Goal: Browse casually

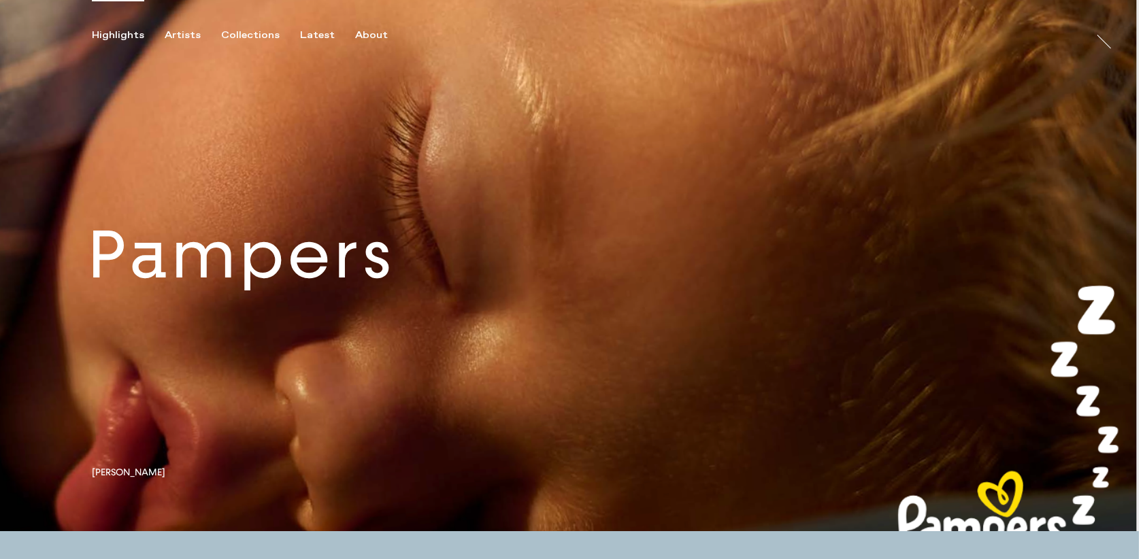
click at [422, 313] on link at bounding box center [569, 265] width 1138 height 531
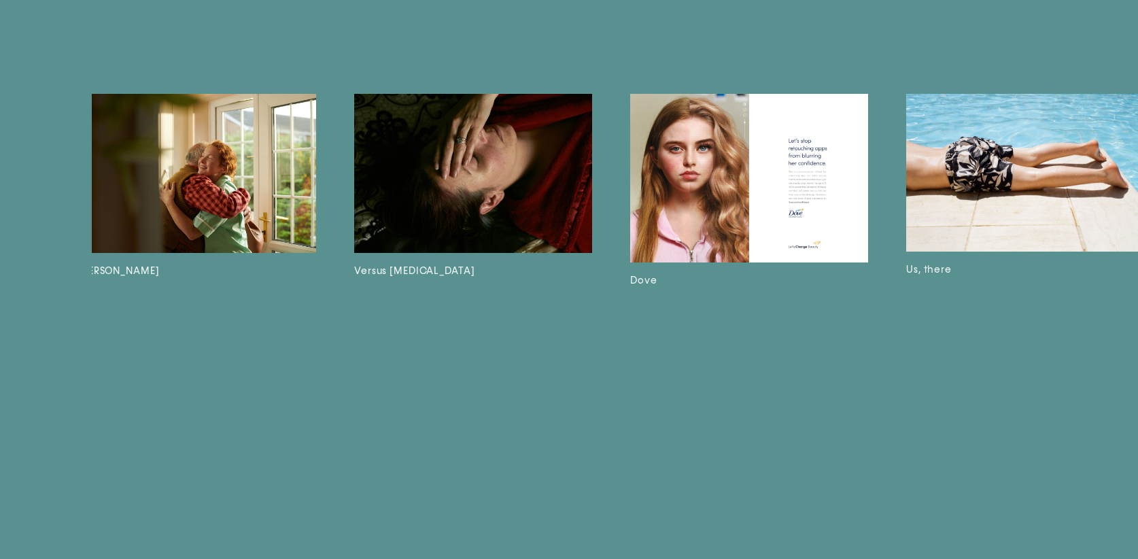
scroll to position [0, 3334]
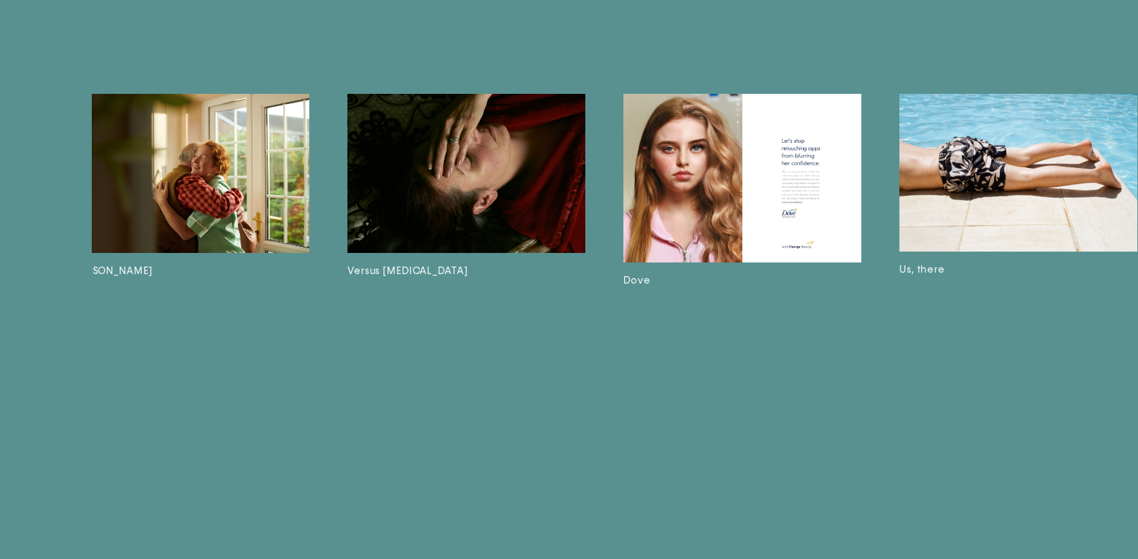
click at [681, 220] on img at bounding box center [743, 178] width 238 height 168
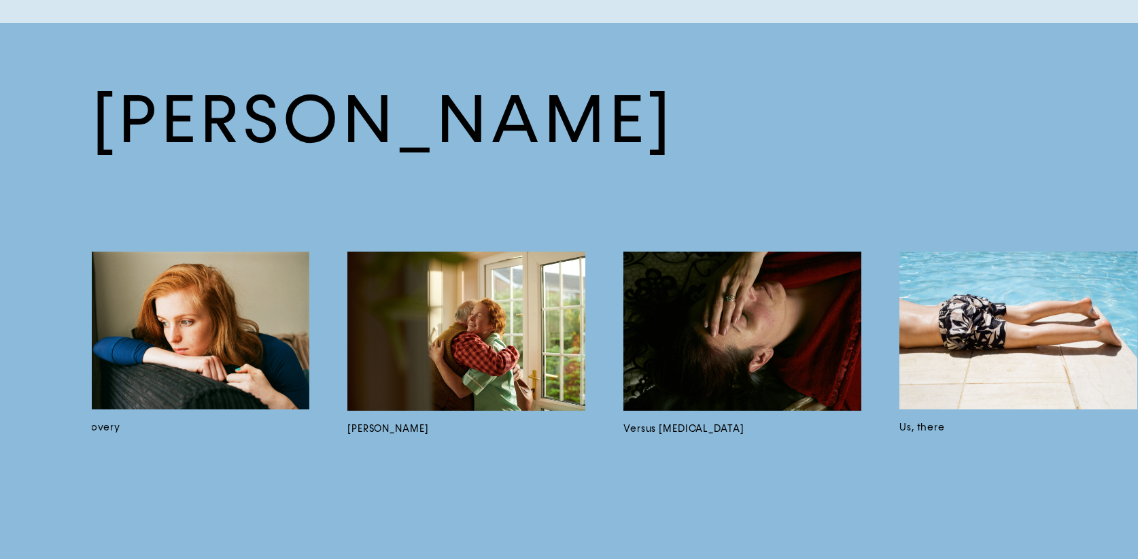
scroll to position [1606, 0]
